Goal: Register for event/course

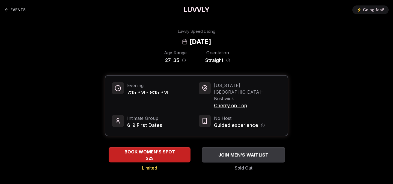
click at [253, 152] on span "JOIN MEN'S WAITLIST" at bounding box center [243, 155] width 53 height 7
